Goal: Task Accomplishment & Management: Manage account settings

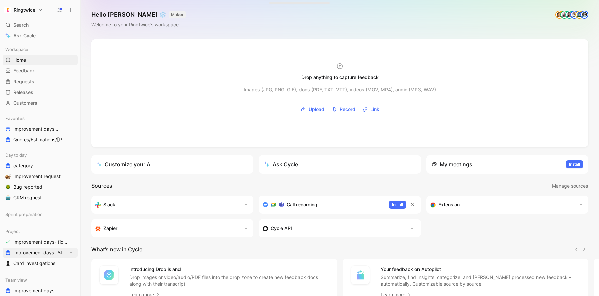
click at [38, 251] on span "improvement days- ALL" at bounding box center [39, 252] width 52 height 7
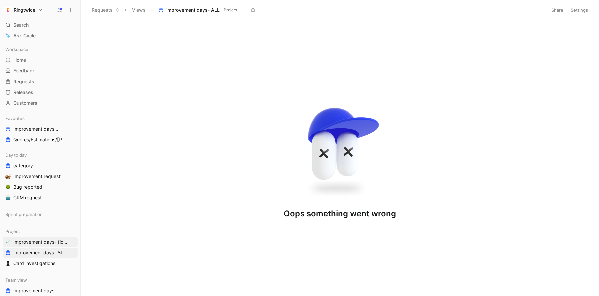
click at [38, 242] on span "Improvement days- tickets ready" at bounding box center [40, 242] width 55 height 7
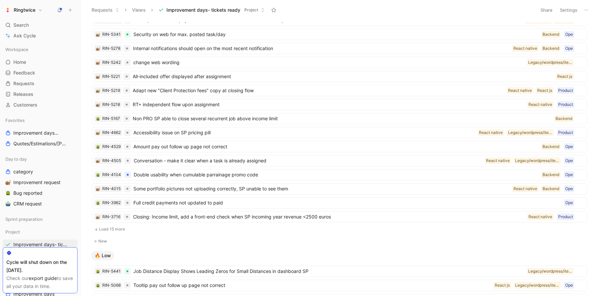
scroll to position [236, 0]
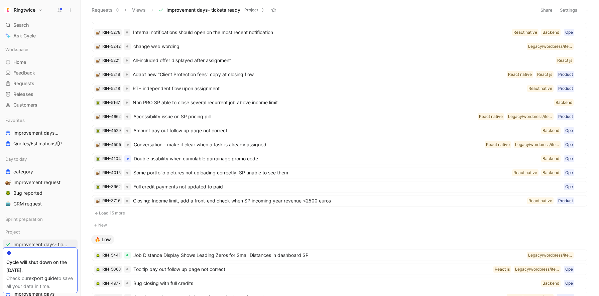
click at [119, 212] on button "Load 15 more" at bounding box center [339, 213] width 495 height 8
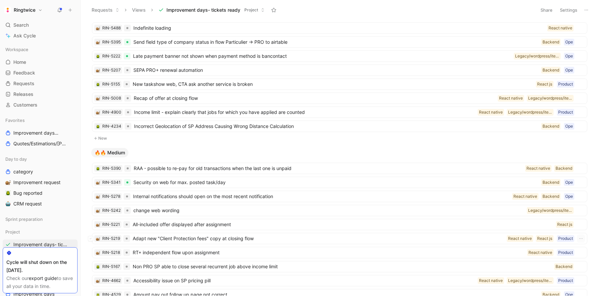
scroll to position [0, 0]
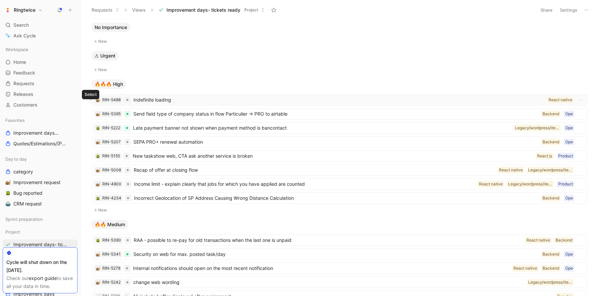
click at [91, 100] on icon at bounding box center [90, 100] width 3 height 3
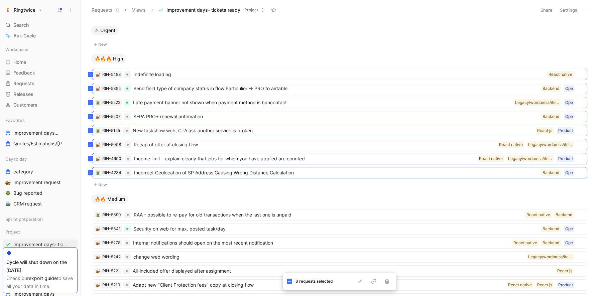
scroll to position [87, 0]
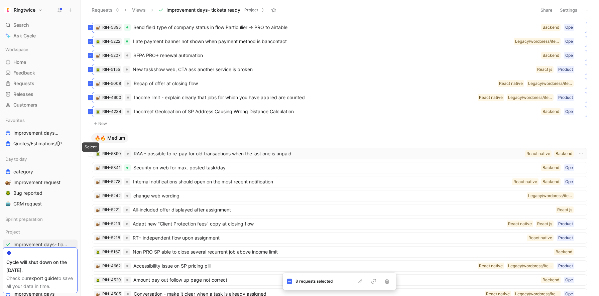
click at [91, 153] on icon at bounding box center [90, 153] width 3 height 3
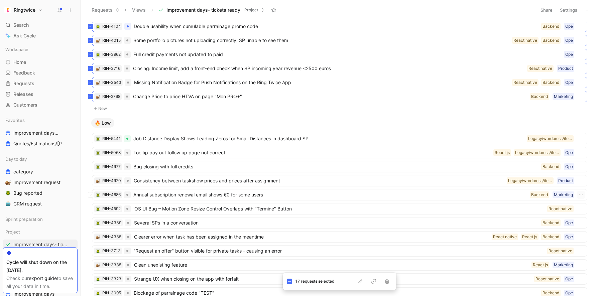
scroll to position [405, 0]
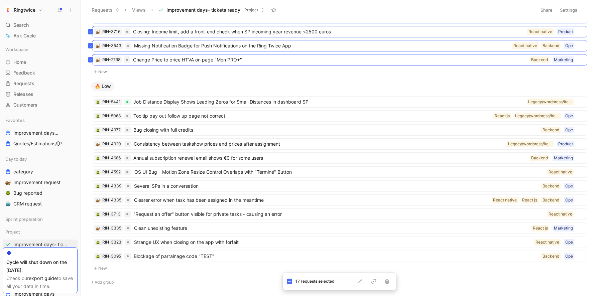
click at [91, 104] on div "RIN-5441 Job Distance Display Shows Leading Zeros for Small Distances in dashbo…" at bounding box center [340, 177] width 502 height 173
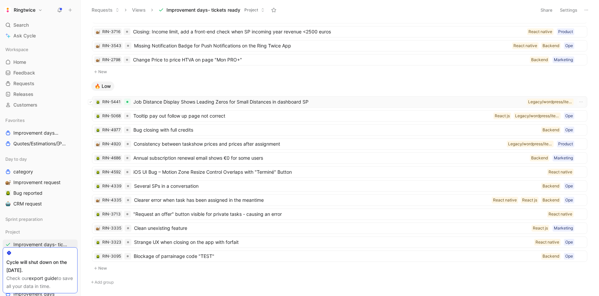
click at [91, 103] on button at bounding box center [90, 101] width 5 height 5
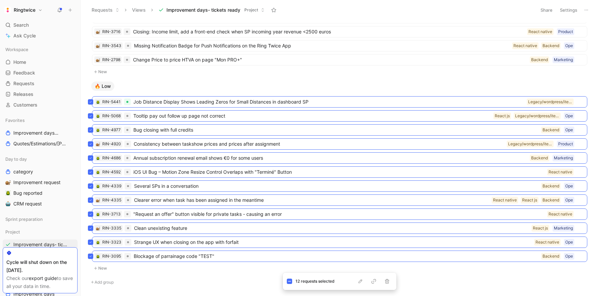
click at [130, 275] on div "No Importance New ⚠ Urgent New 🔥🔥🔥 High New 🔥🔥 Medium RIN-5221 All-included off…" at bounding box center [338, 158] width 509 height 273
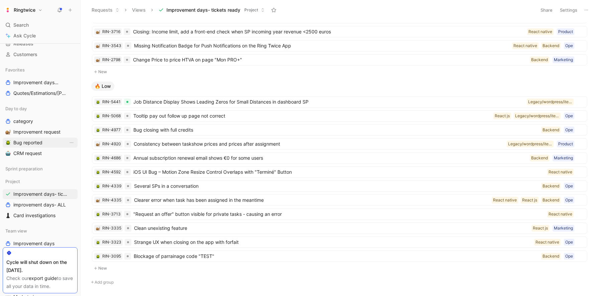
scroll to position [52, 0]
click at [34, 205] on span "improvement days- ALL" at bounding box center [39, 203] width 52 height 7
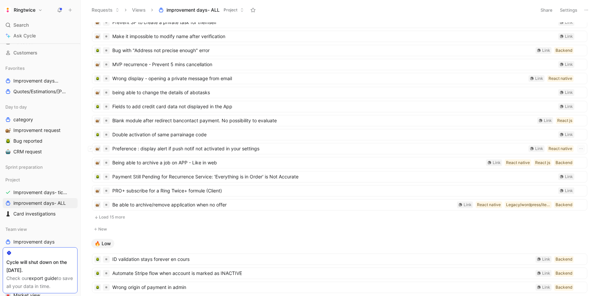
scroll to position [267, 0]
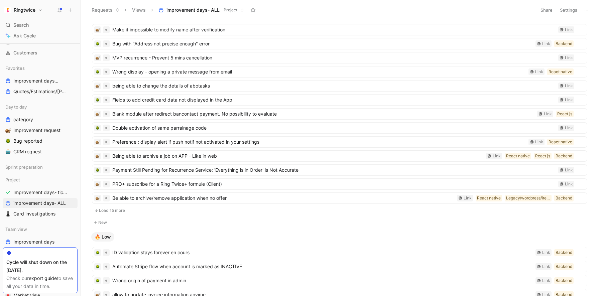
click at [109, 210] on button "Load 15 more" at bounding box center [339, 211] width 495 height 8
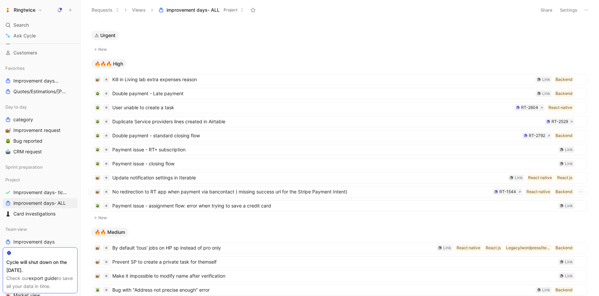
scroll to position [0, 0]
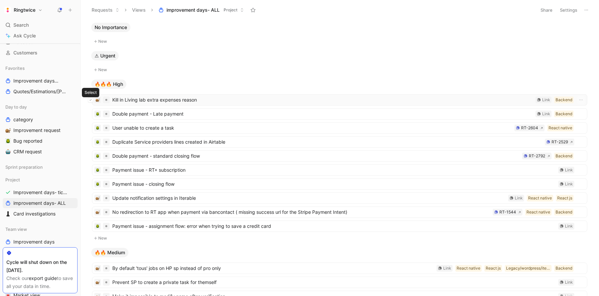
click at [90, 101] on icon at bounding box center [90, 100] width 3 height 3
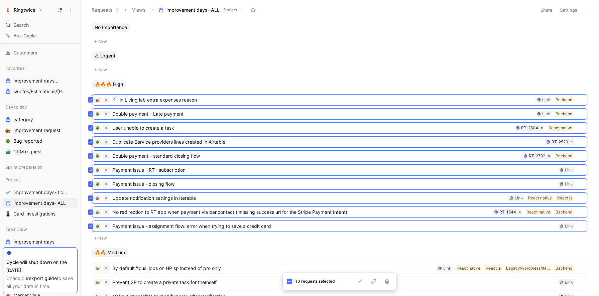
click at [198, 71] on button "New" at bounding box center [339, 70] width 497 height 8
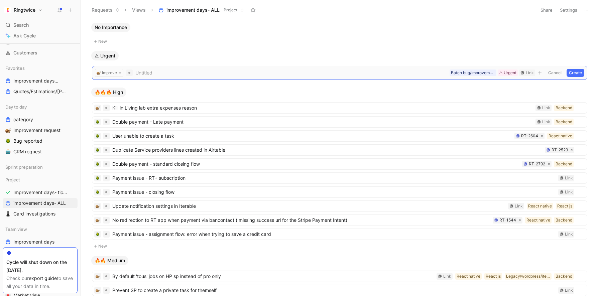
click at [550, 70] on button "Cancel" at bounding box center [555, 73] width 18 height 8
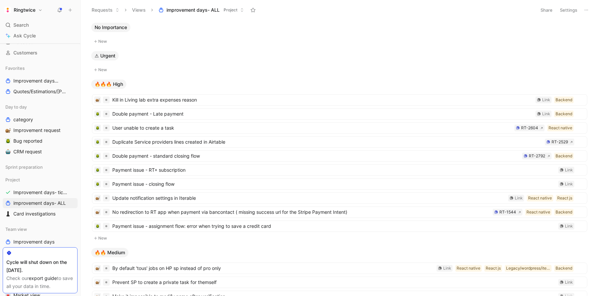
click at [386, 19] on header "Requests Views improvement days- ALL Project Share Settings" at bounding box center [340, 10] width 518 height 20
click at [567, 11] on button "Settings" at bounding box center [568, 9] width 23 height 9
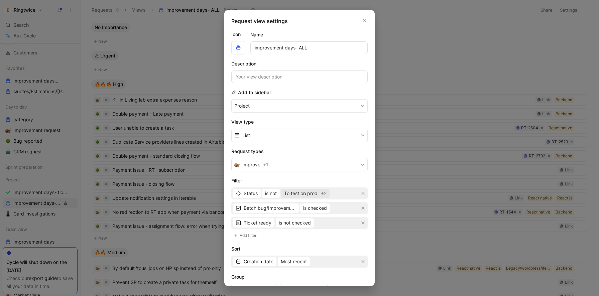
click at [319, 192] on span "To test on prod +2" at bounding box center [305, 193] width 42 height 8
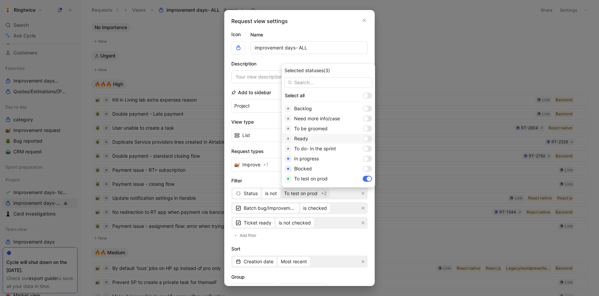
scroll to position [29, 0]
click at [363, 169] on div at bounding box center [367, 170] width 9 height 6
click at [367, 169] on div at bounding box center [369, 170] width 5 height 5
click at [363, 169] on div at bounding box center [367, 170] width 9 height 6
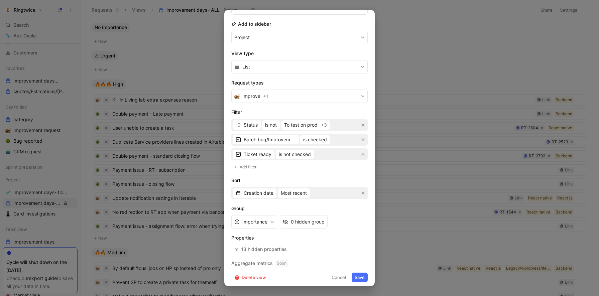
scroll to position [72, 0]
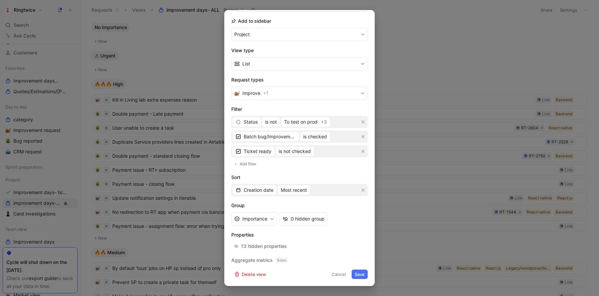
click at [358, 273] on button "Save" at bounding box center [360, 274] width 16 height 9
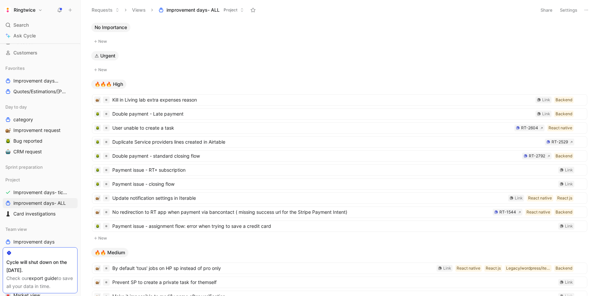
click at [36, 12] on button "Ringtwice" at bounding box center [23, 9] width 41 height 9
click at [31, 106] on div "Log out" at bounding box center [45, 105] width 82 height 11
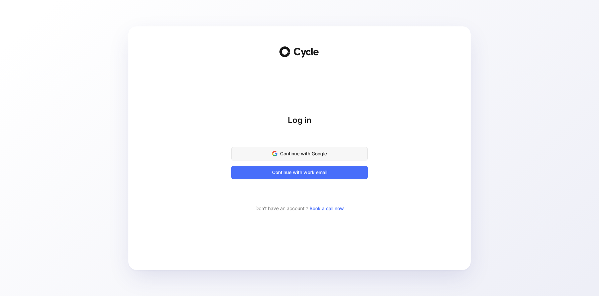
click at [306, 156] on span "Continue with Google" at bounding box center [300, 154] width 120 height 8
